Goal: Information Seeking & Learning: Find specific fact

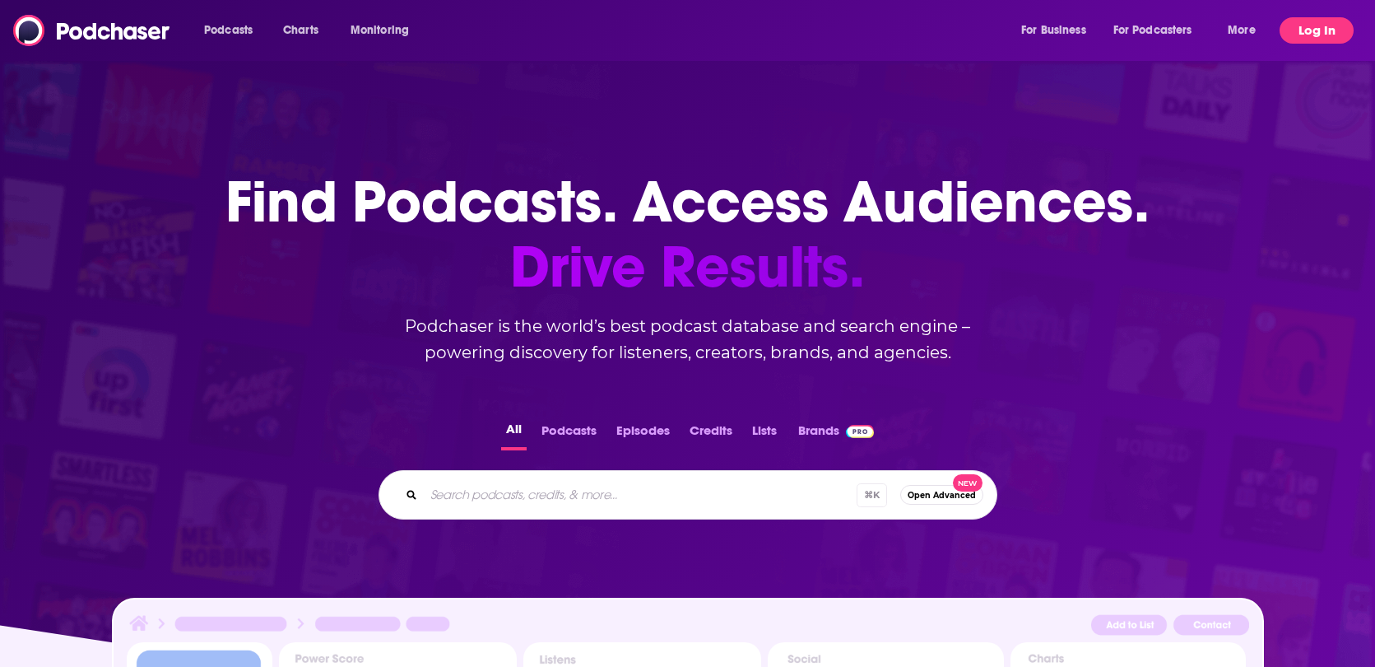
click at [1323, 31] on button "Log In" at bounding box center [1317, 30] width 74 height 26
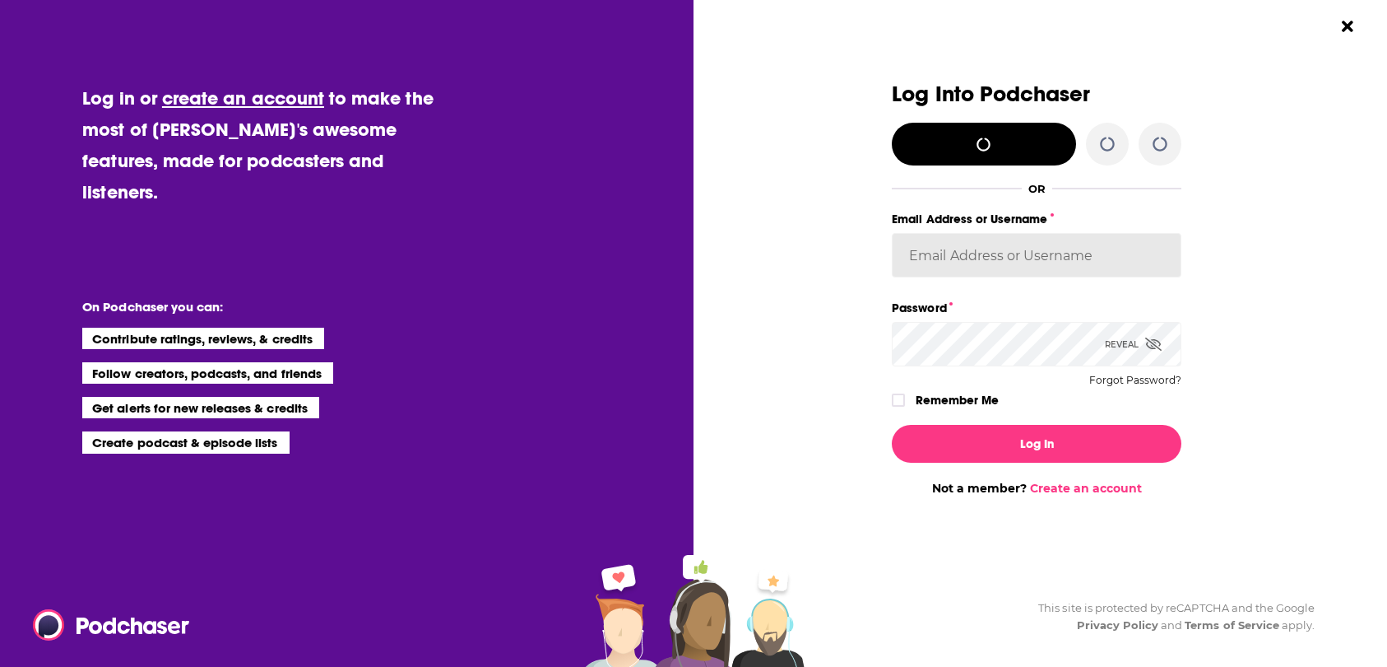
type input "[EMAIL_ADDRESS][DOMAIN_NAME]"
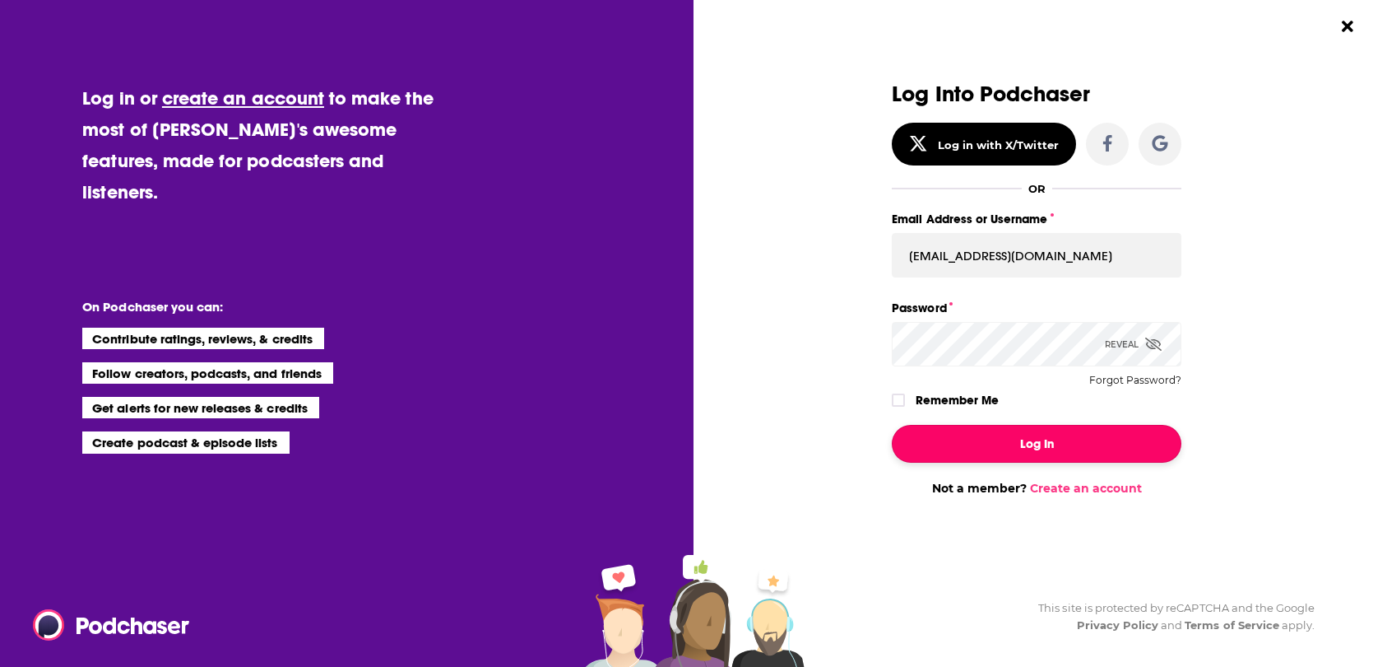
click at [1025, 442] on button "Log In" at bounding box center [1037, 444] width 290 height 38
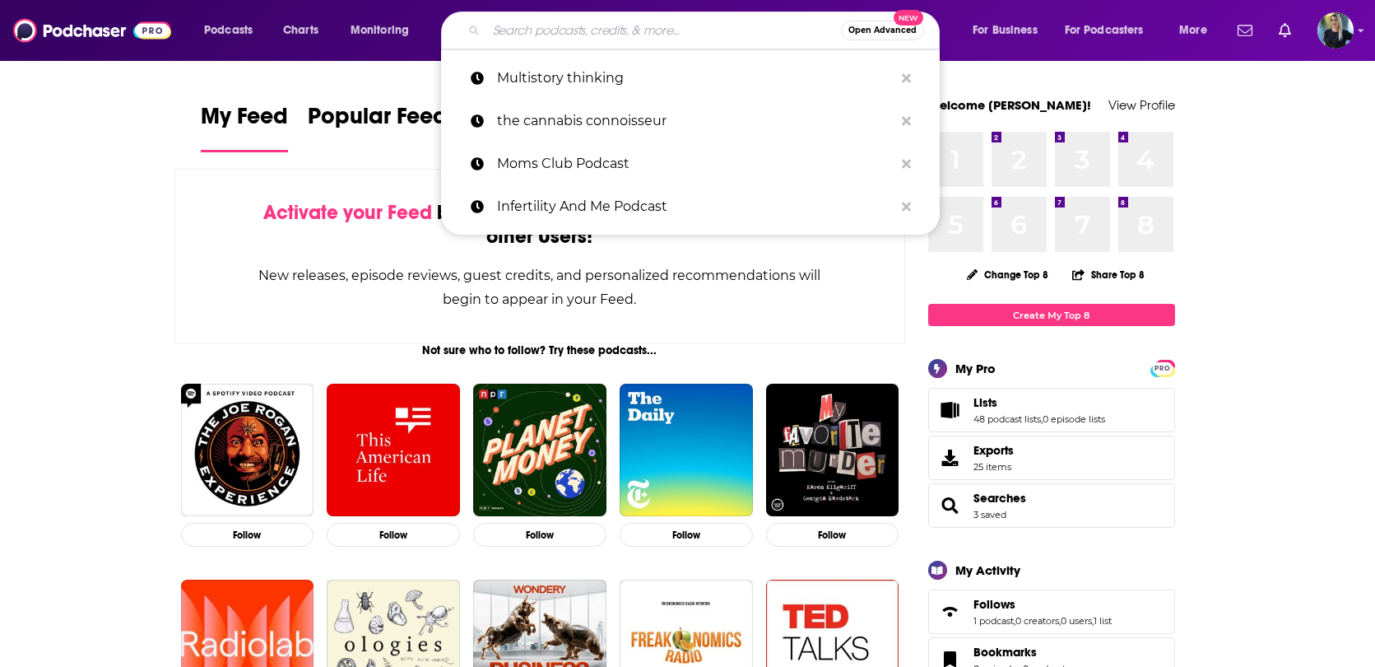
click at [538, 22] on input "Search podcasts, credits, & more..." at bounding box center [663, 30] width 355 height 26
paste input "THE CONNECTORS PULSE BY [PERSON_NAME]"
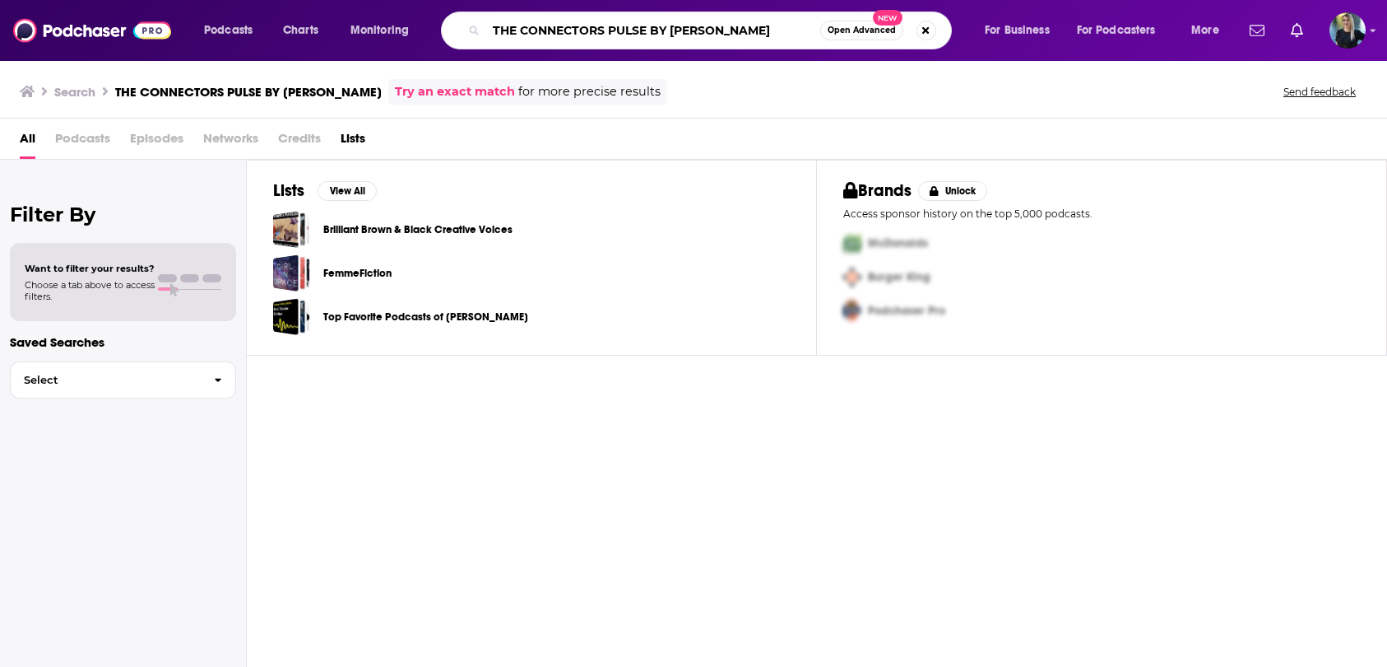
drag, startPoint x: 654, startPoint y: 31, endPoint x: 653, endPoint y: 42, distance: 10.7
click at [654, 45] on div "THE CONNECTORS PULSE BY [PERSON_NAME] Open Advanced New" at bounding box center [696, 31] width 511 height 38
type input "THE CONNECTORS PULSE"
